Goal: Transaction & Acquisition: Purchase product/service

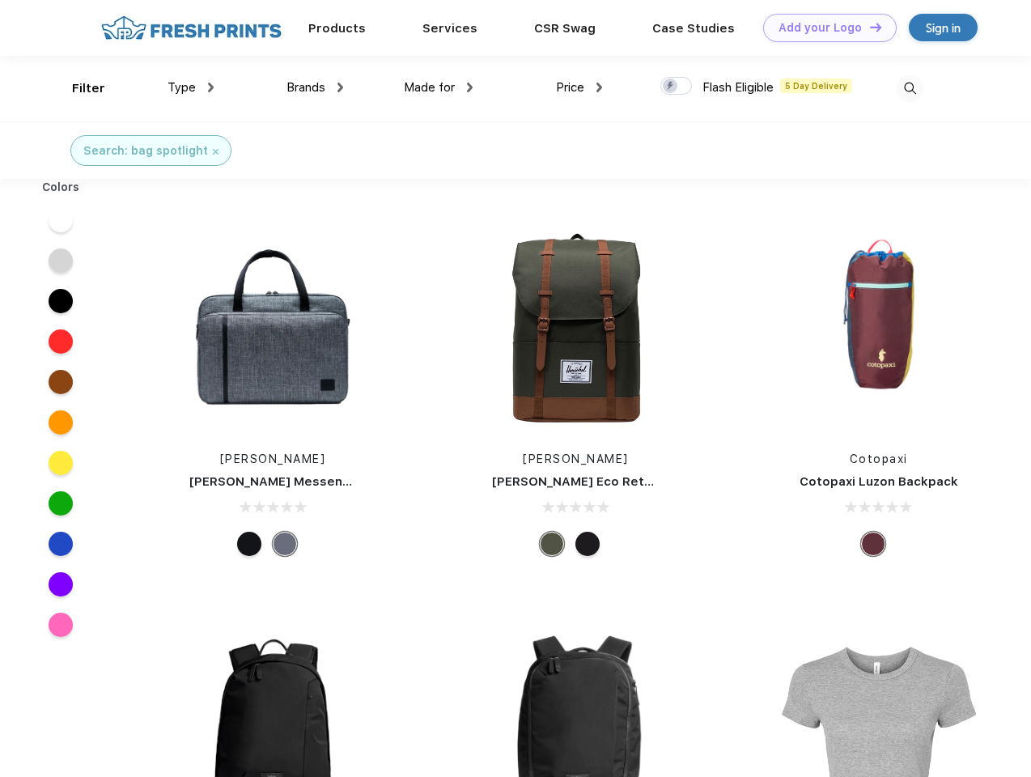
click at [824, 28] on link "Add your Logo Design Tool" at bounding box center [830, 28] width 134 height 28
click at [0, 0] on div "Design Tool" at bounding box center [0, 0] width 0 height 0
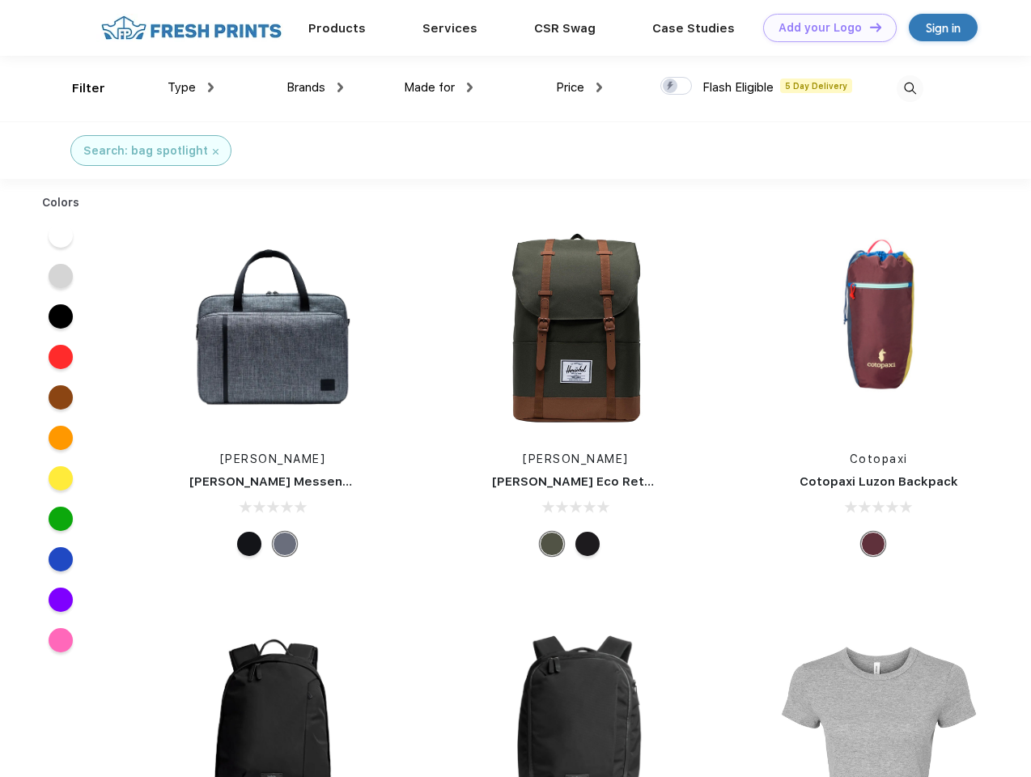
click at [869, 27] on link "Add your Logo Design Tool" at bounding box center [830, 28] width 134 height 28
click at [78, 88] on div "Filter" at bounding box center [88, 88] width 33 height 19
click at [191, 87] on span "Type" at bounding box center [182, 87] width 28 height 15
click at [315, 87] on span "Brands" at bounding box center [306, 87] width 39 height 15
click at [439, 87] on span "Made for" at bounding box center [429, 87] width 51 height 15
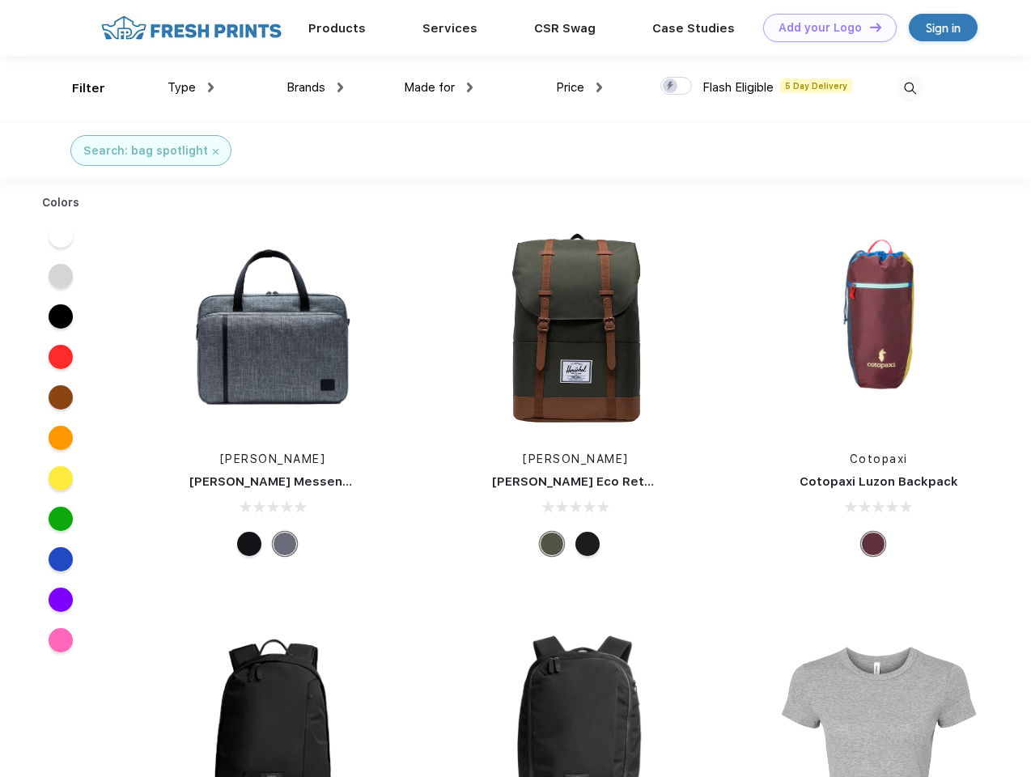
click at [580, 87] on span "Price" at bounding box center [570, 87] width 28 height 15
click at [677, 87] on div at bounding box center [677, 86] width 32 height 18
click at [671, 87] on input "checkbox" at bounding box center [666, 81] width 11 height 11
click at [910, 88] on img at bounding box center [910, 88] width 27 height 27
